Goal: Task Accomplishment & Management: Manage account settings

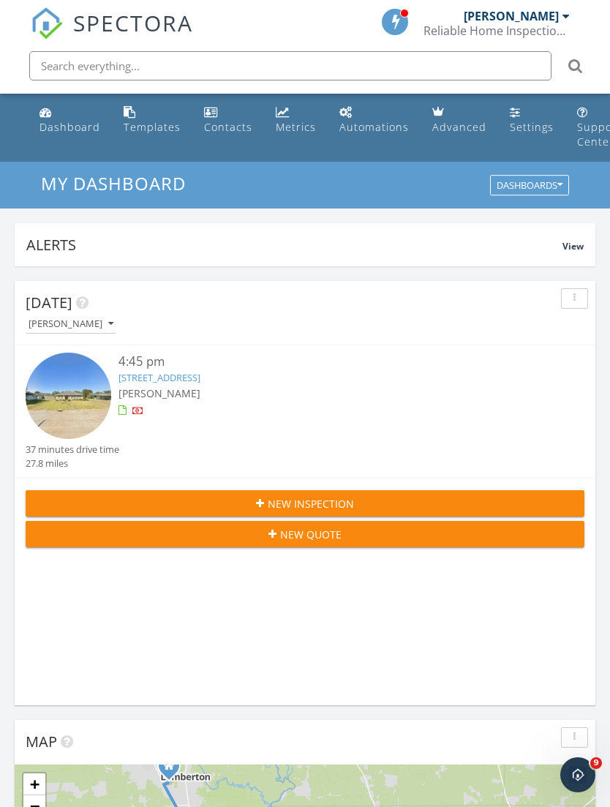
click at [71, 393] on img at bounding box center [69, 395] width 86 height 86
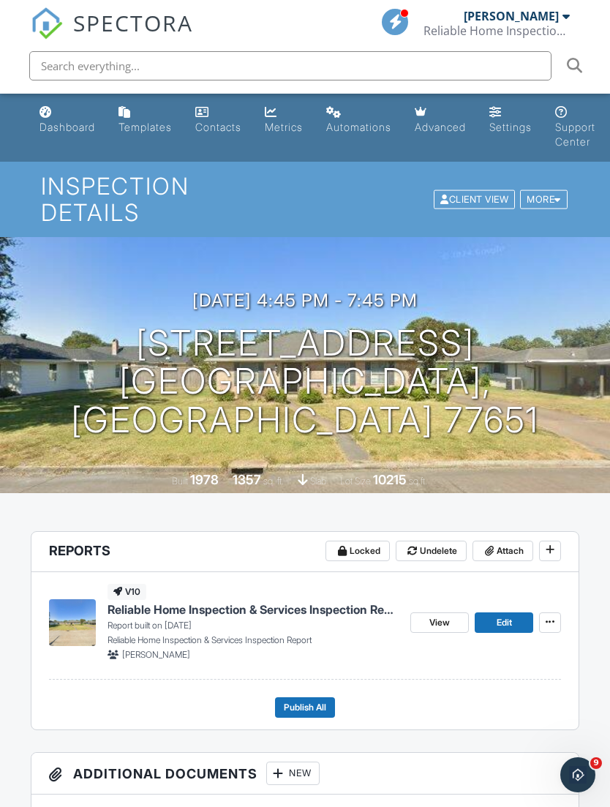
click at [181, 601] on span "Reliable Home Inspection & Services Inspection Report" at bounding box center [253, 609] width 292 height 16
click at [297, 700] on span "Publish All" at bounding box center [305, 707] width 42 height 15
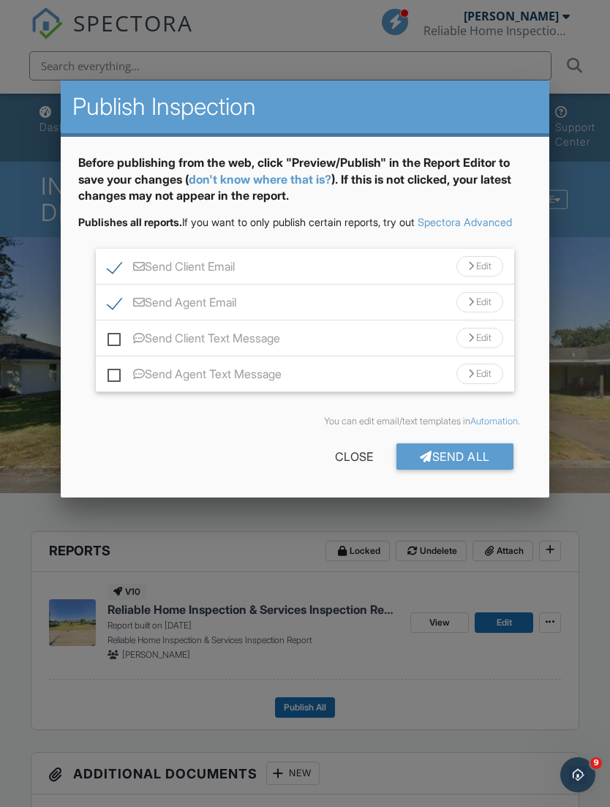
click at [434, 469] on div "Send All" at bounding box center [454, 456] width 117 height 26
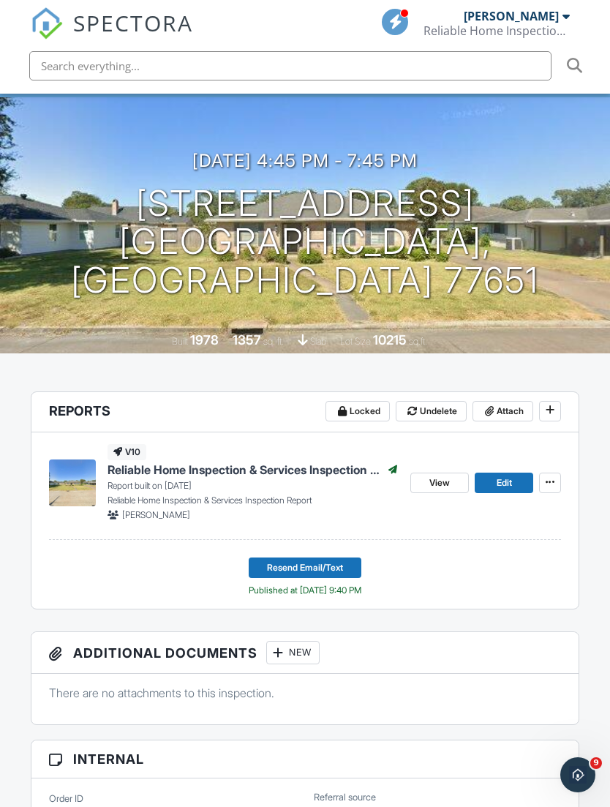
scroll to position [0, 15]
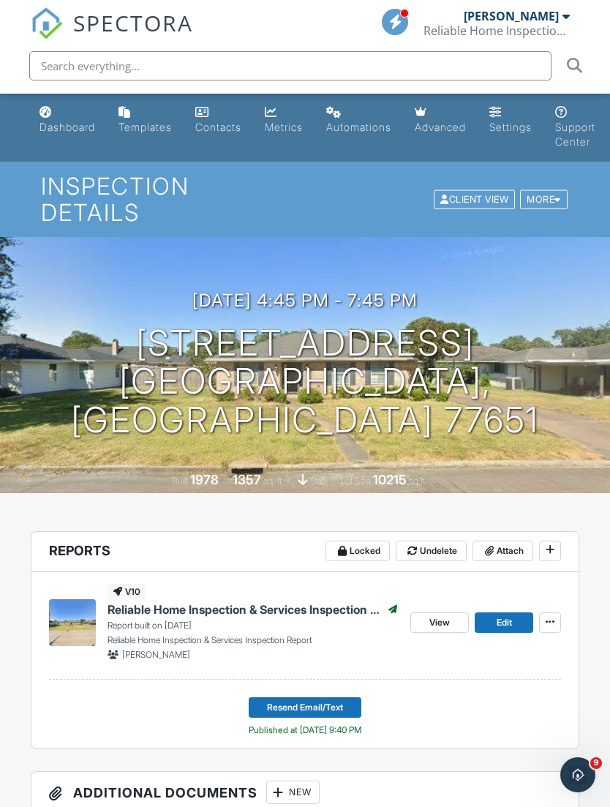
click at [429, 615] on span "View" at bounding box center [439, 622] width 20 height 15
click at [546, 544] on icon at bounding box center [550, 549] width 9 height 10
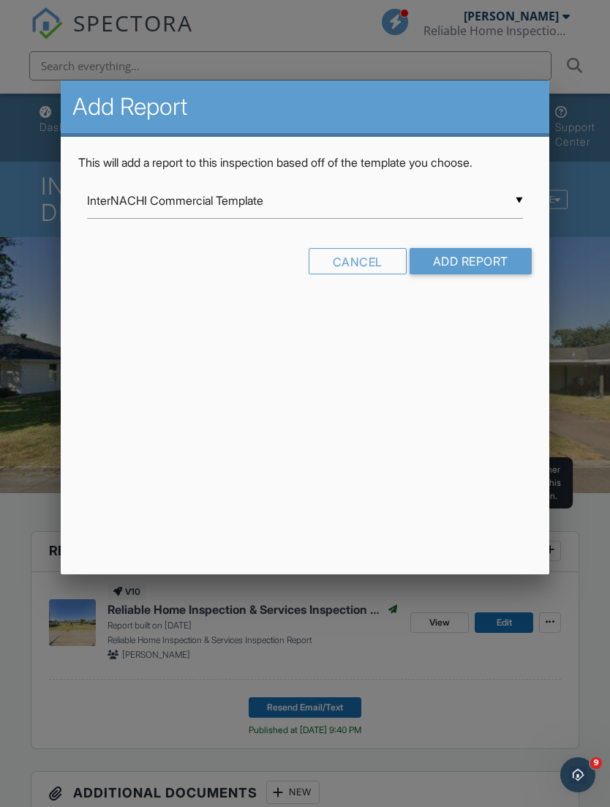
click at [494, 690] on div at bounding box center [305, 431] width 610 height 1008
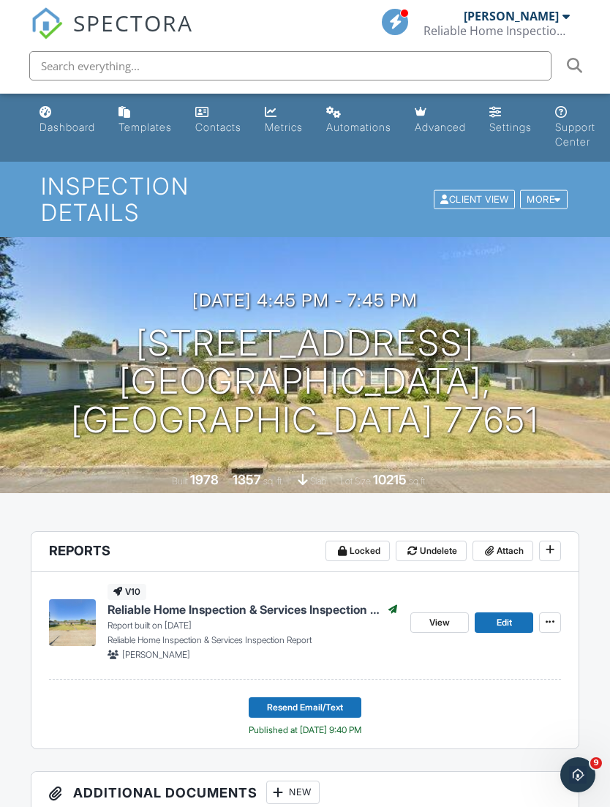
click at [546, 616] on icon at bounding box center [550, 621] width 9 height 10
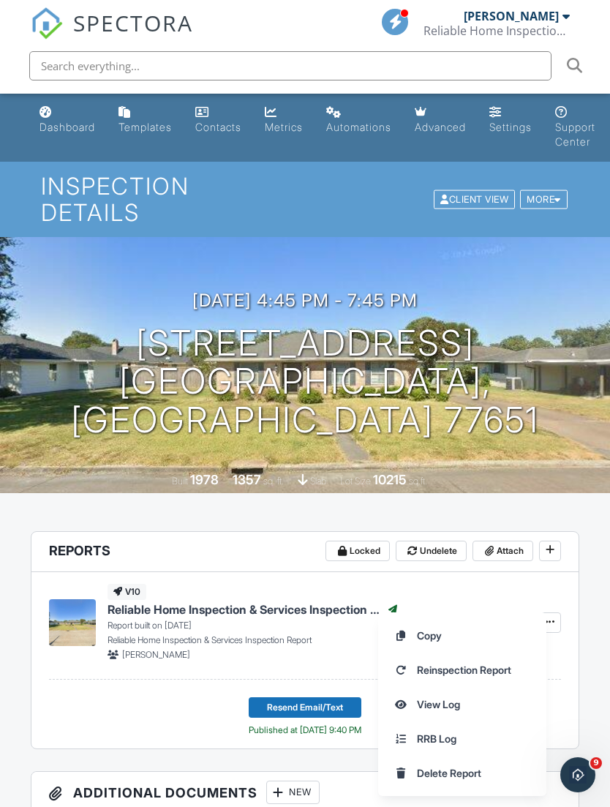
click at [312, 584] on div "v10 Reliable Home Inspection & Services Inspection Report Published Report buil…" at bounding box center [253, 623] width 292 height 78
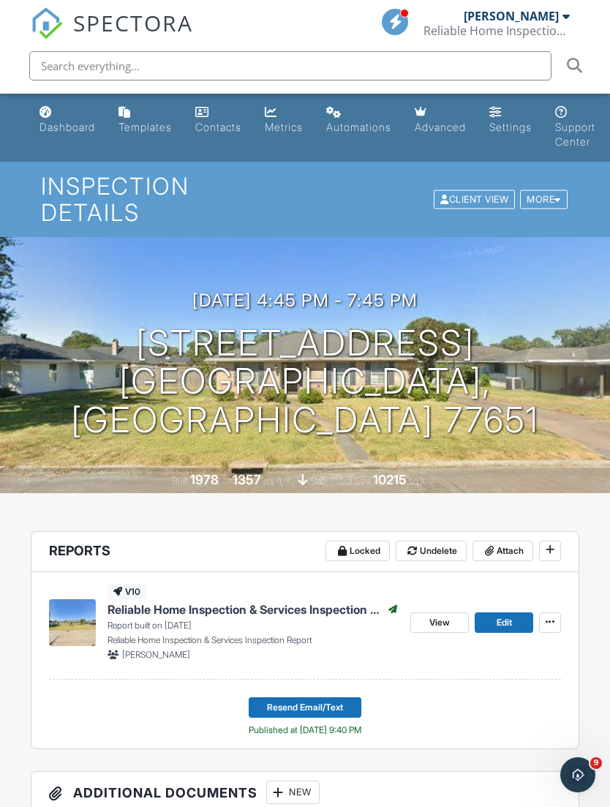
click at [418, 612] on link "View" at bounding box center [439, 622] width 59 height 20
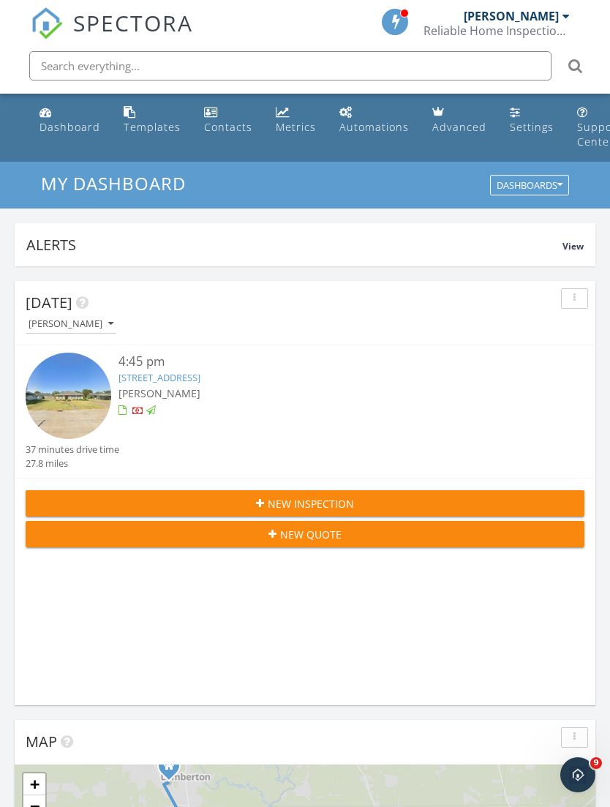
click at [62, 377] on img at bounding box center [69, 395] width 86 height 86
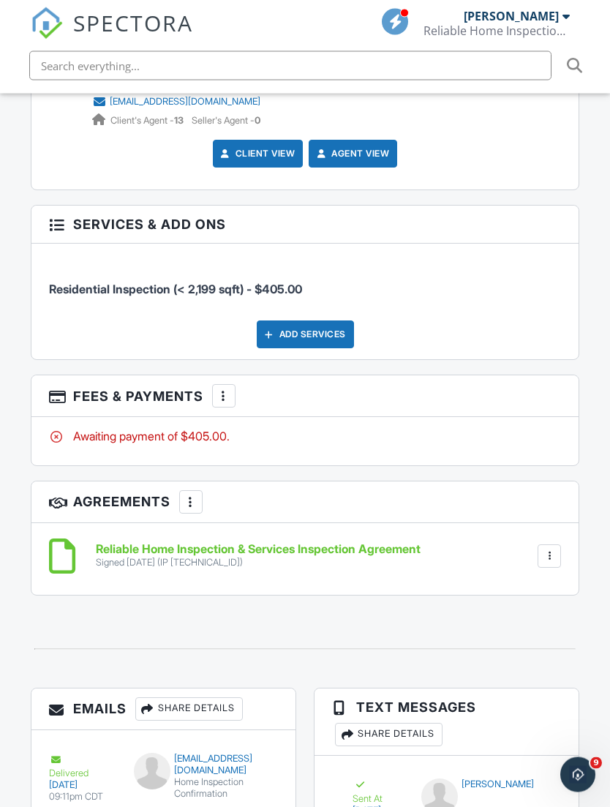
scroll to position [2042, 0]
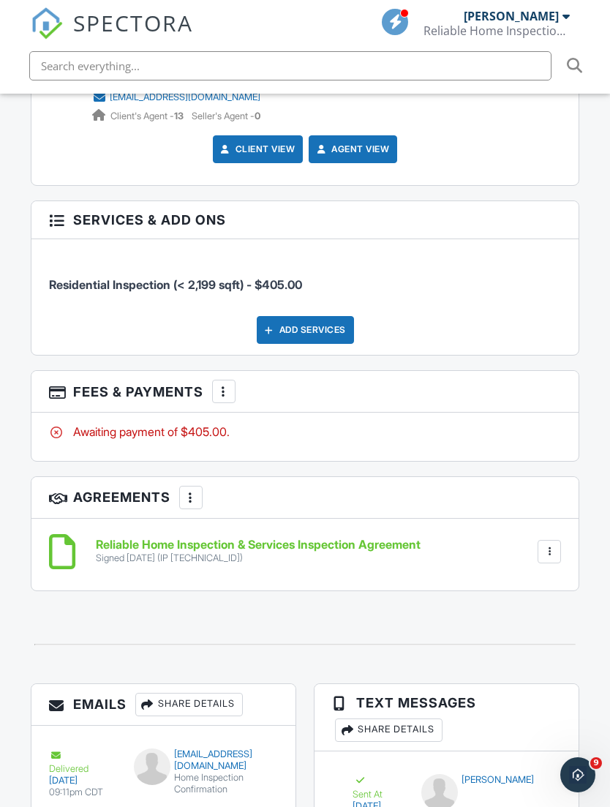
click at [148, 423] on div "Awaiting payment of $405.00." at bounding box center [305, 431] width 513 height 16
click at [230, 380] on div "More" at bounding box center [223, 391] width 23 height 23
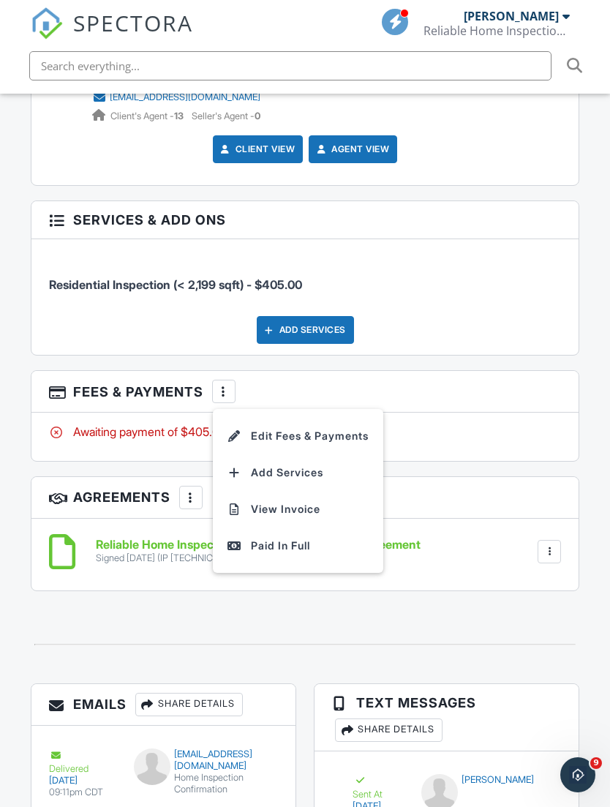
click at [258, 537] on div "Paid In Full" at bounding box center [297, 546] width 141 height 18
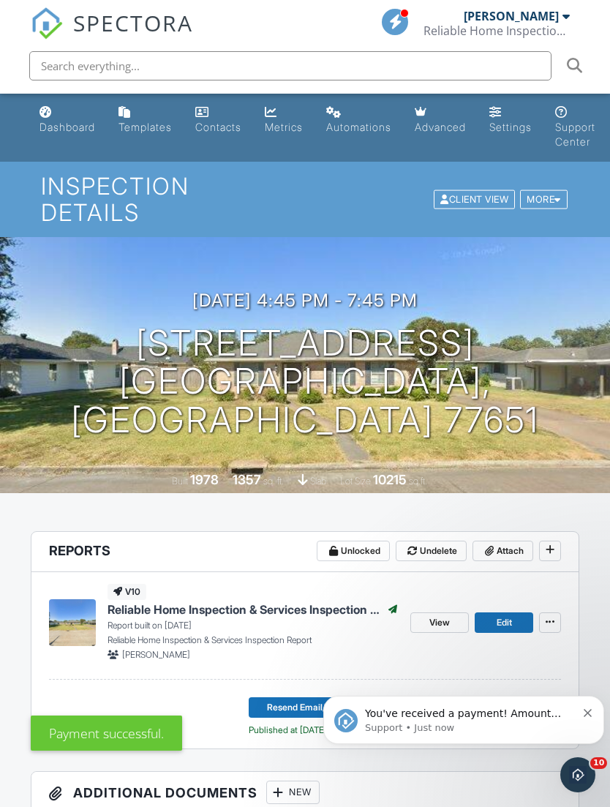
click at [276, 700] on span "Resend Email/Text" at bounding box center [305, 707] width 76 height 15
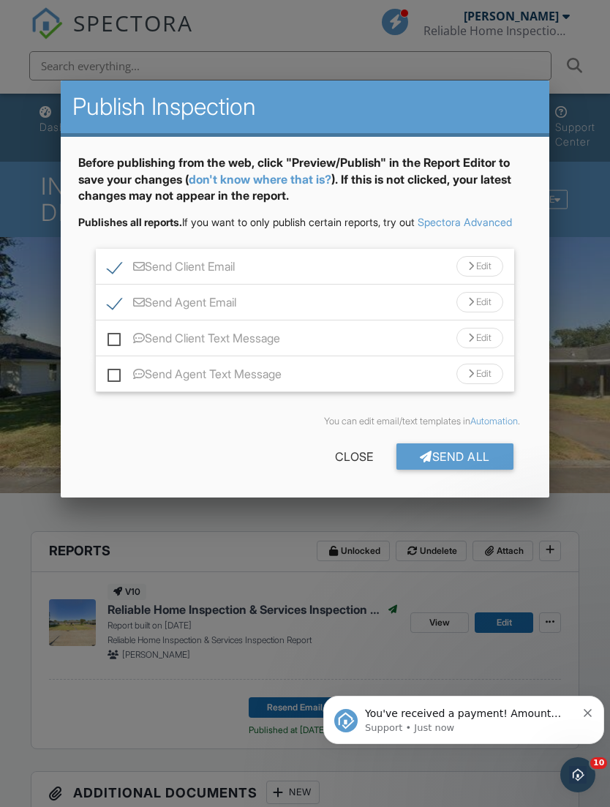
click at [453, 465] on div "Send All" at bounding box center [454, 456] width 117 height 26
